Goal: Use online tool/utility: Utilize a website feature to perform a specific function

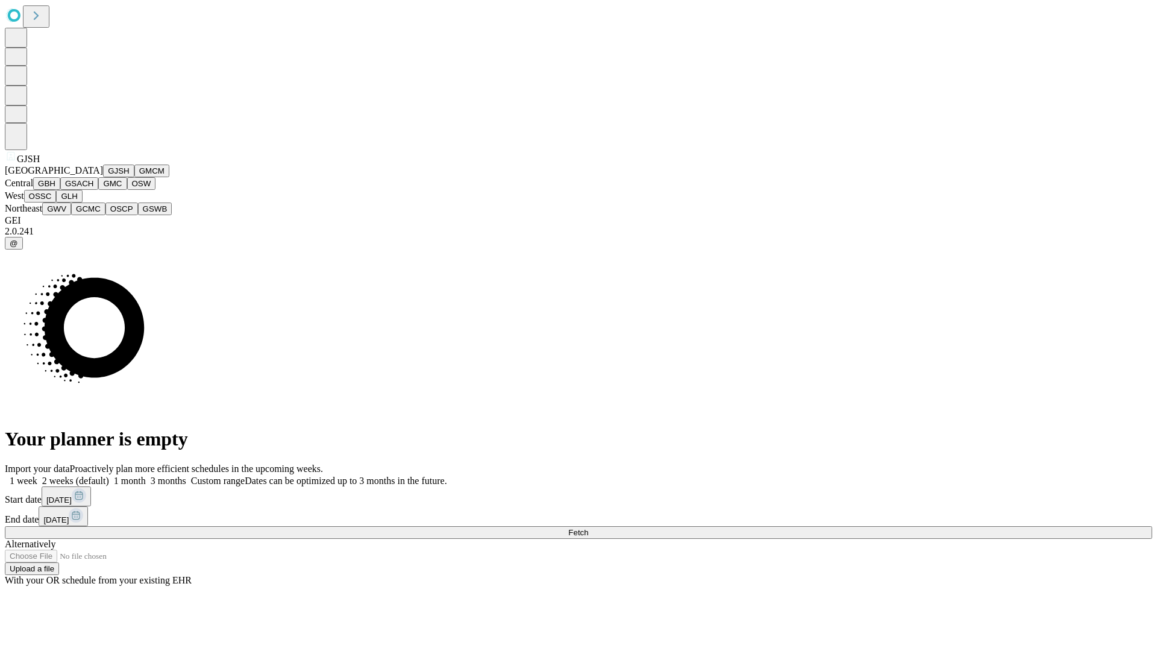
click at [103, 177] on button "GJSH" at bounding box center [118, 171] width 31 height 13
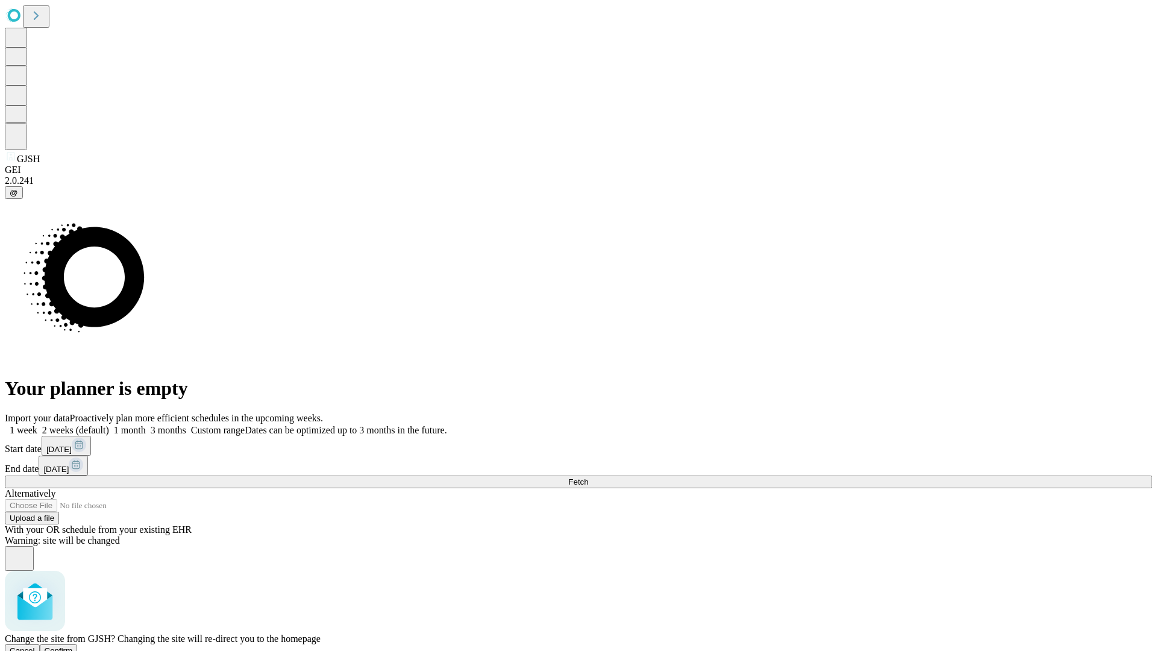
click at [73, 646] on span "Confirm" at bounding box center [59, 650] width 28 height 9
click at [109, 425] on label "2 weeks (default)" at bounding box center [73, 430] width 72 height 10
click at [588, 477] on span "Fetch" at bounding box center [578, 481] width 20 height 9
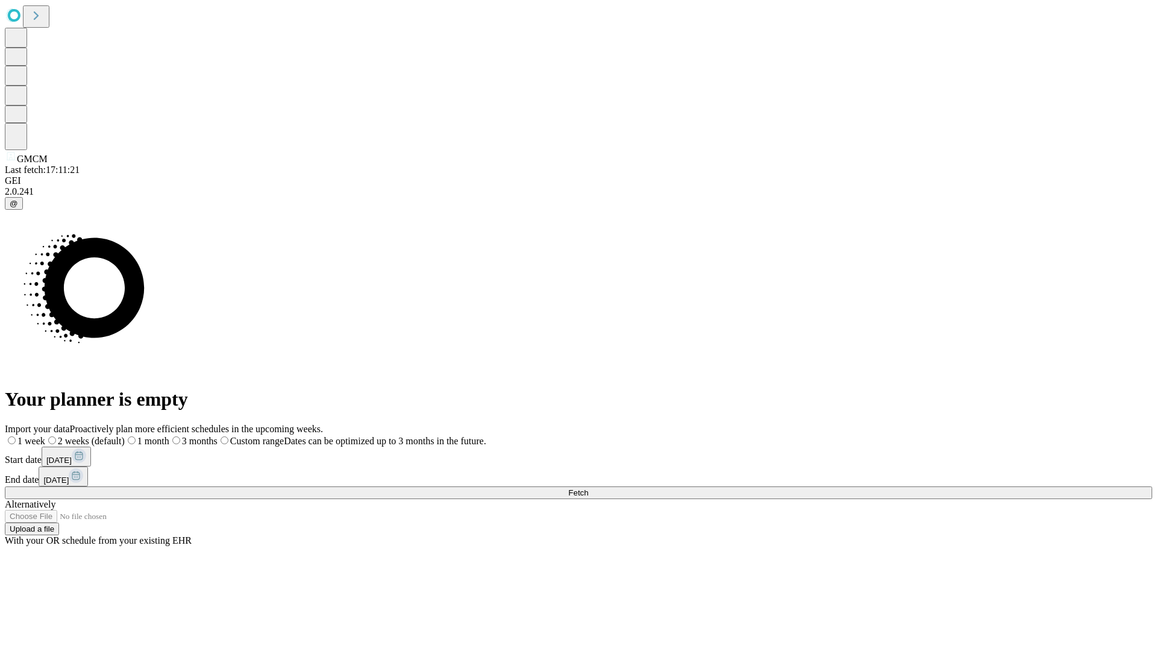
click at [588, 488] on span "Fetch" at bounding box center [578, 492] width 20 height 9
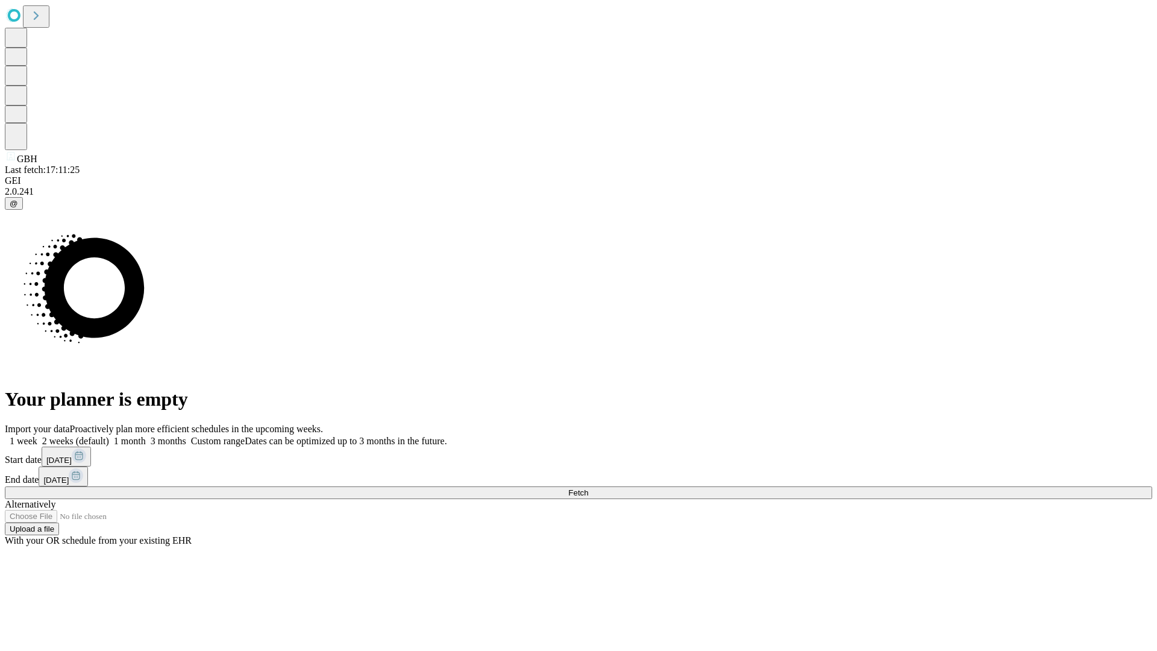
click at [109, 436] on label "2 weeks (default)" at bounding box center [73, 441] width 72 height 10
click at [588, 488] on span "Fetch" at bounding box center [578, 492] width 20 height 9
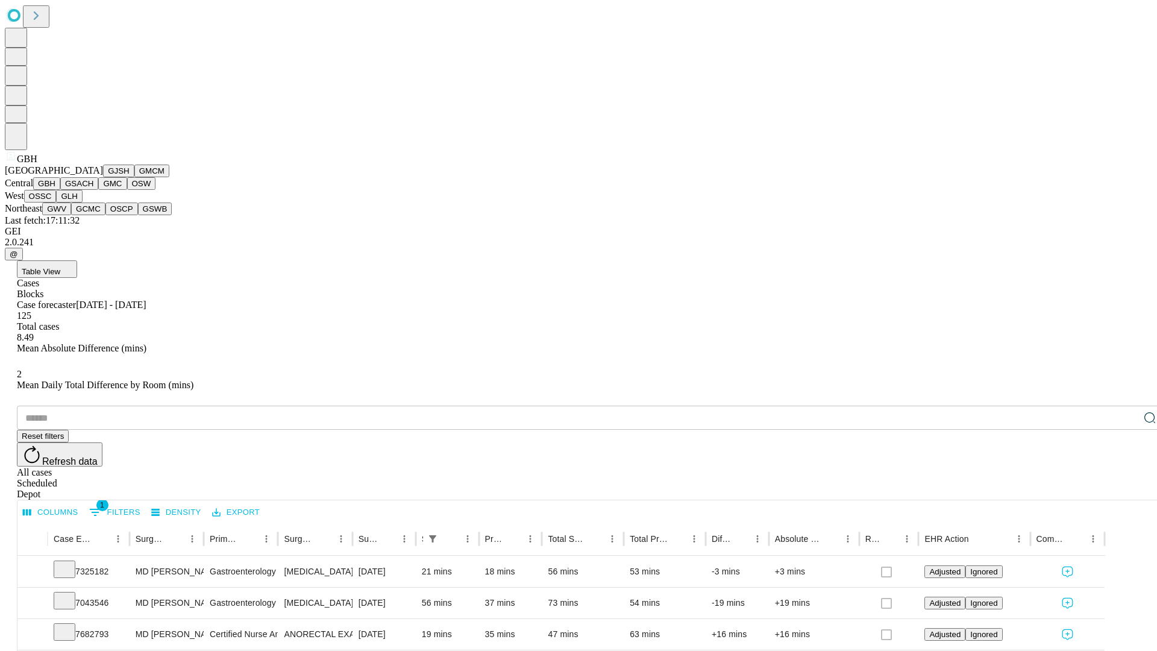
click at [93, 190] on button "GSACH" at bounding box center [79, 183] width 38 height 13
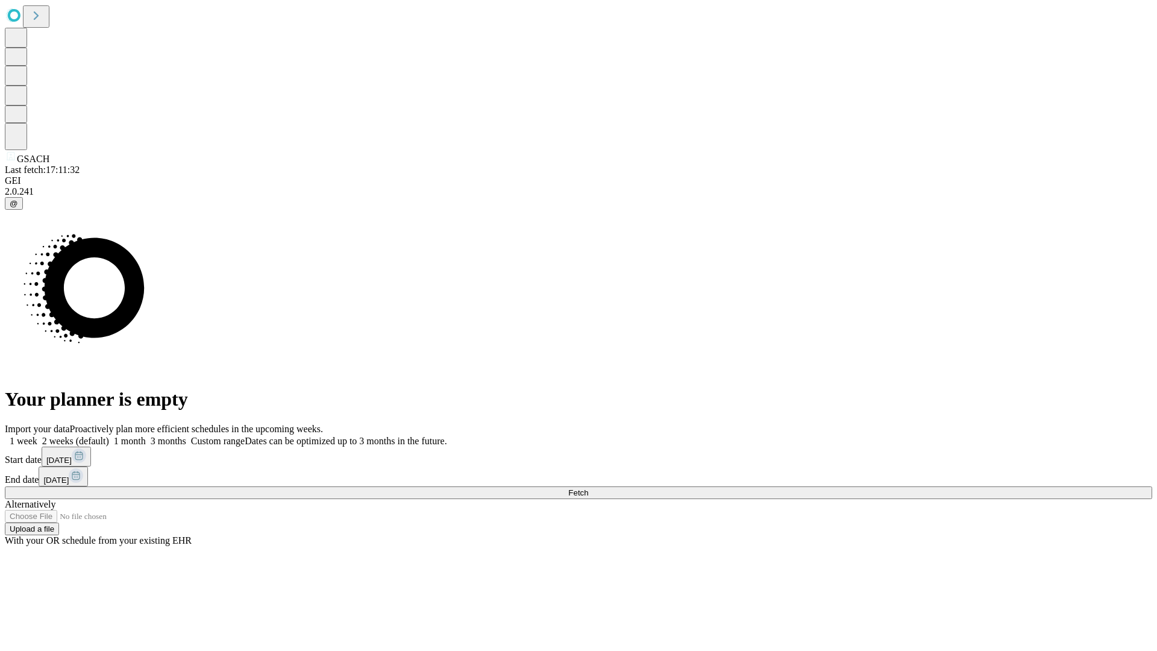
click at [588, 488] on span "Fetch" at bounding box center [578, 492] width 20 height 9
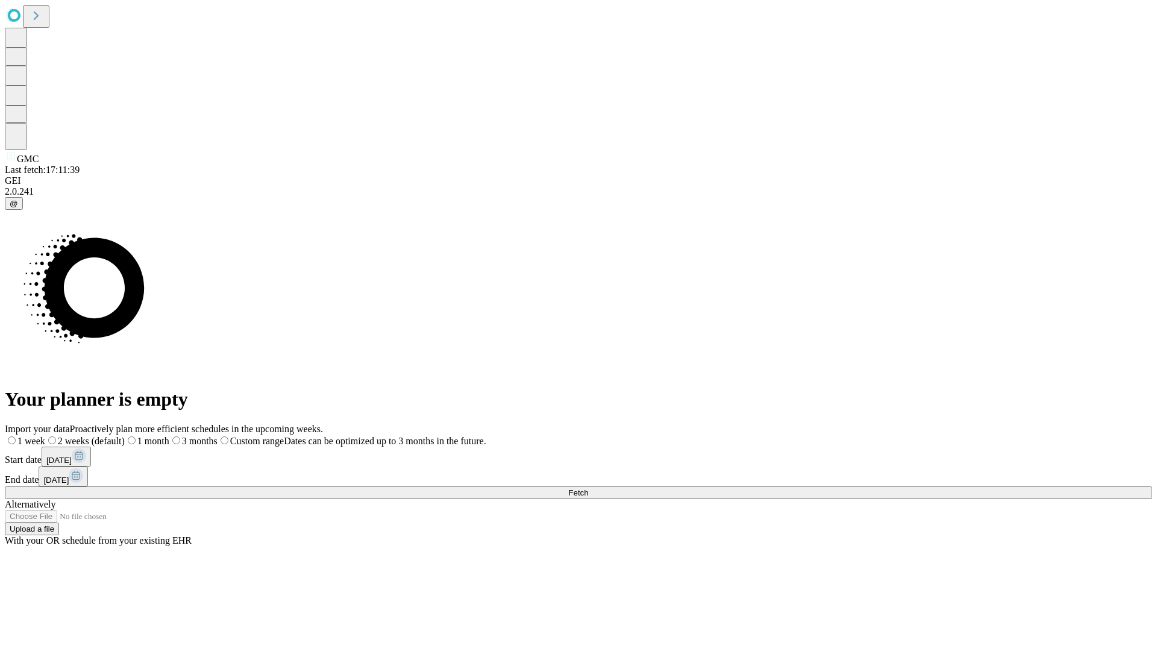
click at [588, 488] on span "Fetch" at bounding box center [578, 492] width 20 height 9
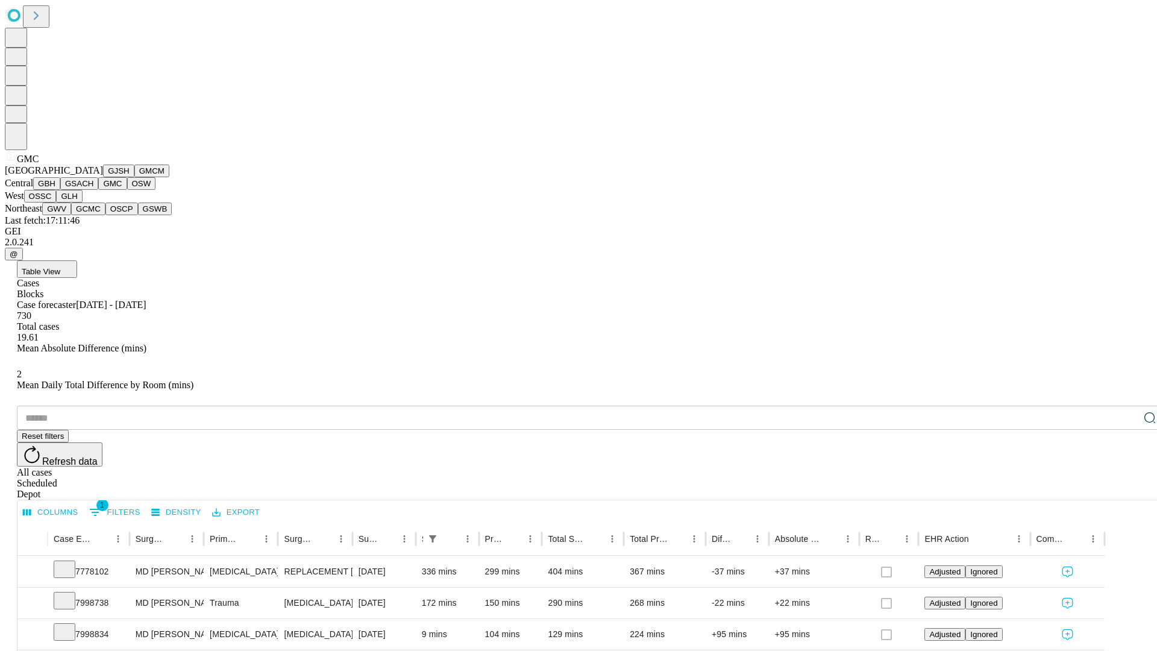
click at [127, 190] on button "OSW" at bounding box center [141, 183] width 29 height 13
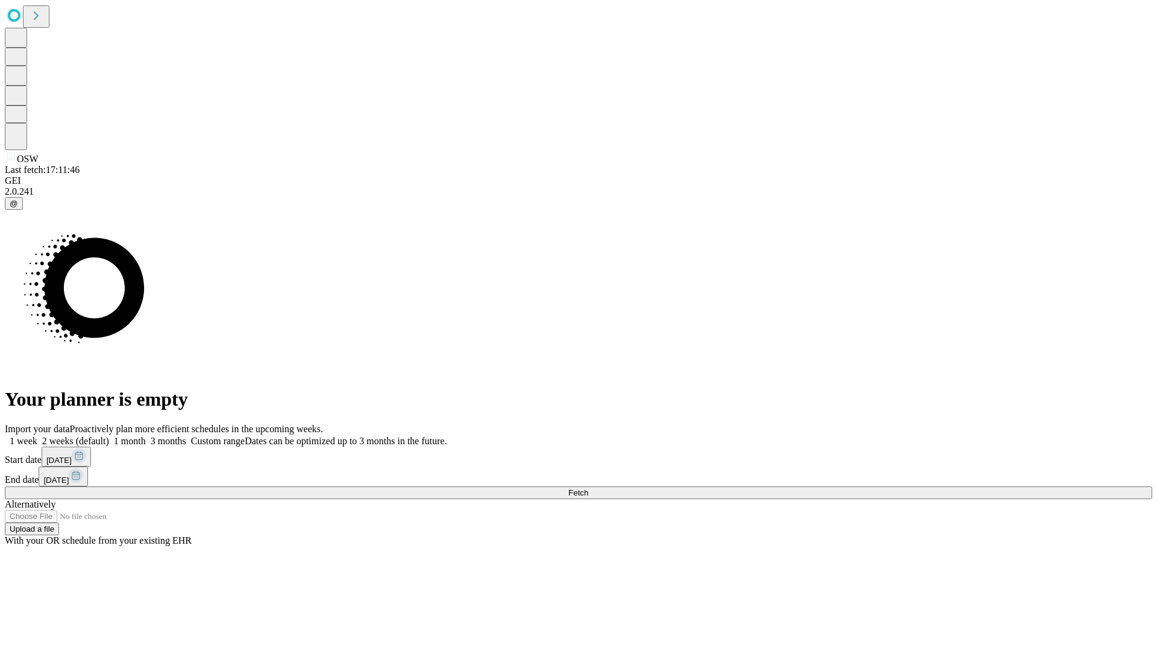
click at [109, 436] on label "2 weeks (default)" at bounding box center [73, 441] width 72 height 10
click at [588, 488] on span "Fetch" at bounding box center [578, 492] width 20 height 9
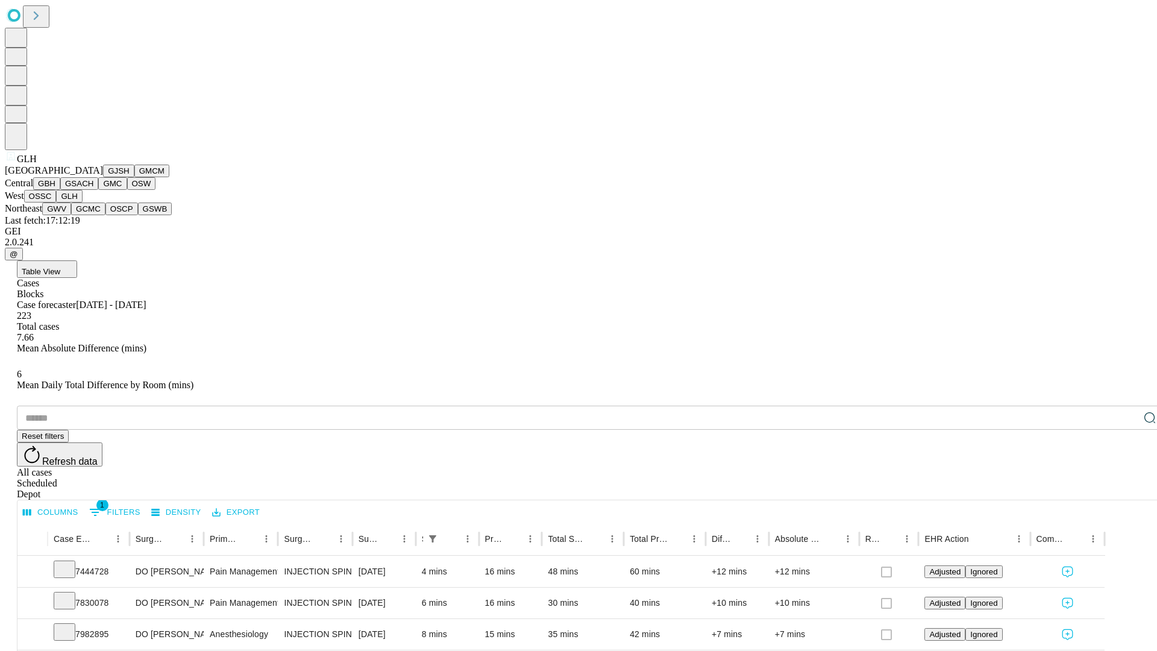
click at [71, 215] on button "GWV" at bounding box center [56, 209] width 29 height 13
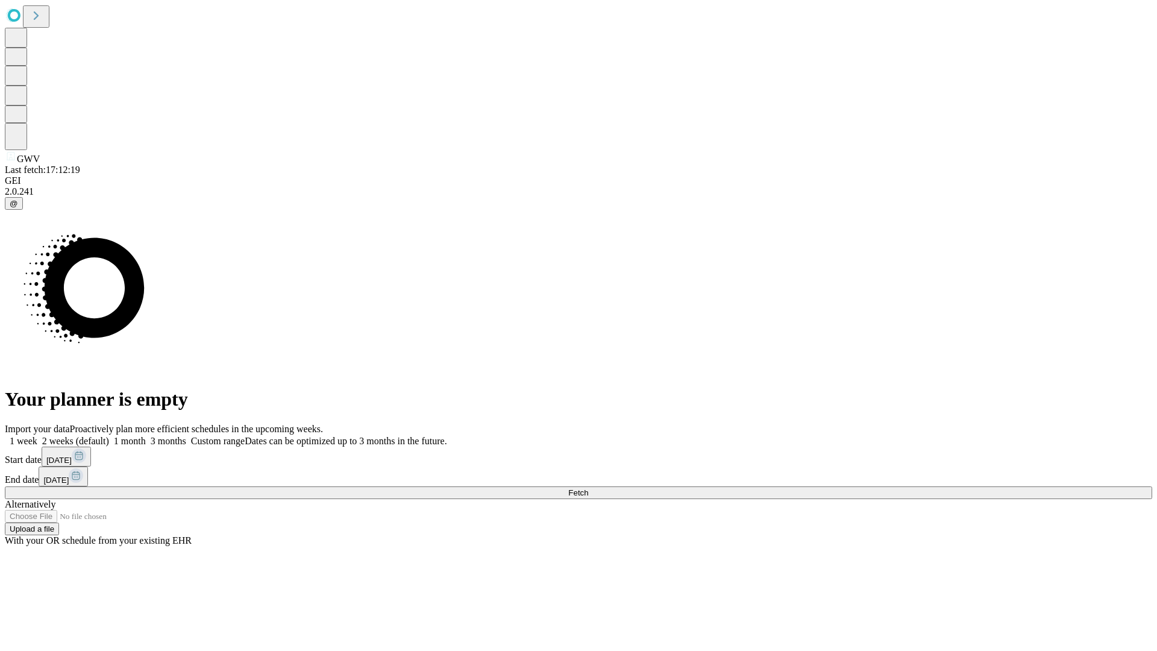
click at [109, 436] on label "2 weeks (default)" at bounding box center [73, 441] width 72 height 10
click at [588, 488] on span "Fetch" at bounding box center [578, 492] width 20 height 9
click at [109, 436] on label "2 weeks (default)" at bounding box center [73, 441] width 72 height 10
click at [588, 488] on span "Fetch" at bounding box center [578, 492] width 20 height 9
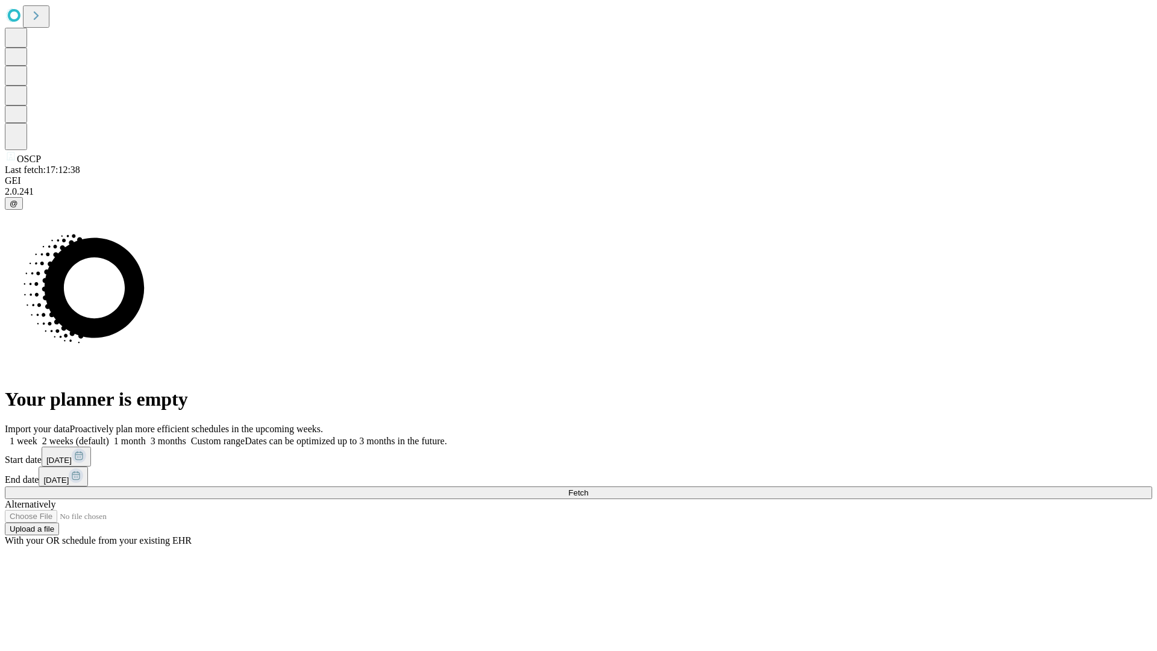
click at [109, 436] on label "2 weeks (default)" at bounding box center [73, 441] width 72 height 10
click at [588, 488] on span "Fetch" at bounding box center [578, 492] width 20 height 9
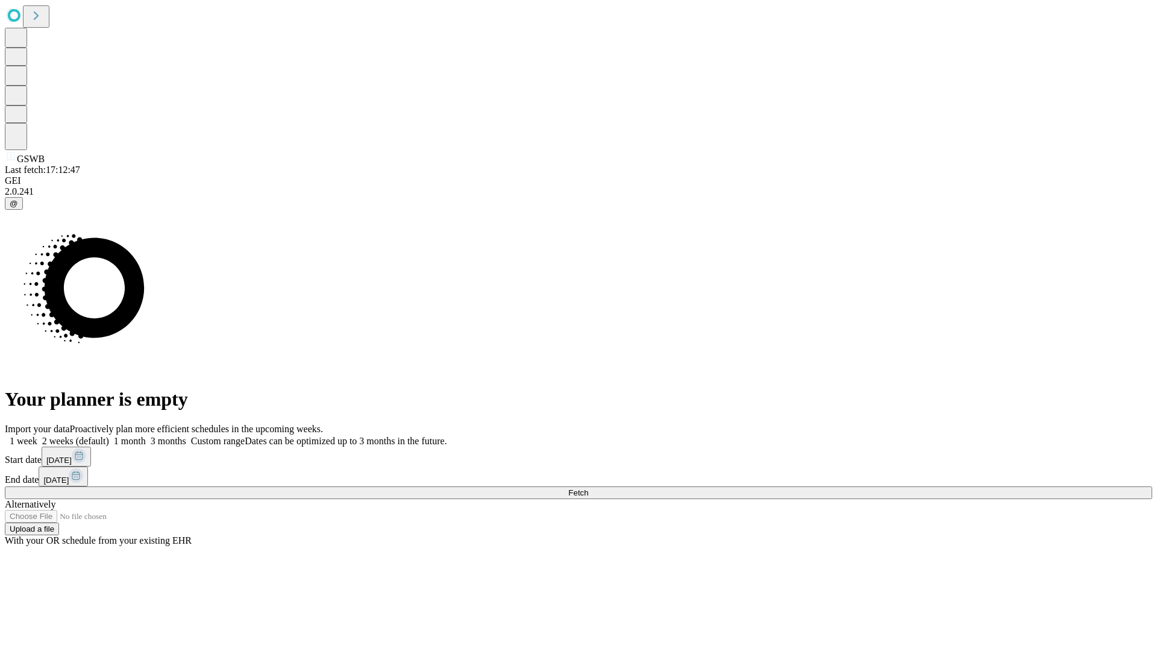
click at [109, 436] on label "2 weeks (default)" at bounding box center [73, 441] width 72 height 10
click at [588, 488] on span "Fetch" at bounding box center [578, 492] width 20 height 9
